Goal: Information Seeking & Learning: Find specific page/section

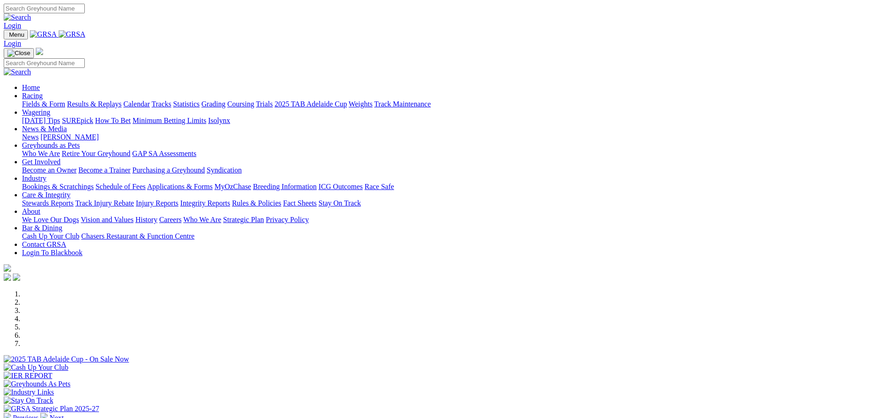
scroll to position [138, 0]
click at [71, 191] on link "Care & Integrity" at bounding box center [46, 195] width 49 height 8
click at [73, 199] on link "Stewards Reports" at bounding box center [47, 203] width 51 height 8
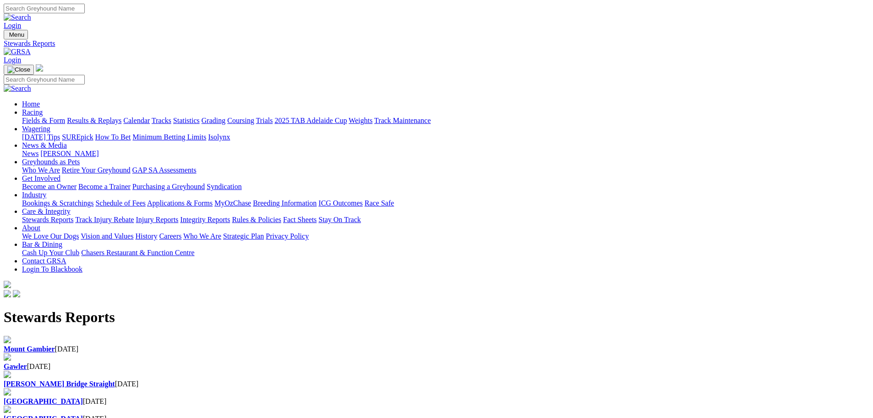
click at [55, 345] on b "Mount Gambier" at bounding box center [29, 349] width 51 height 8
